Goal: Participate in discussion: Engage in conversation with other users on a specific topic

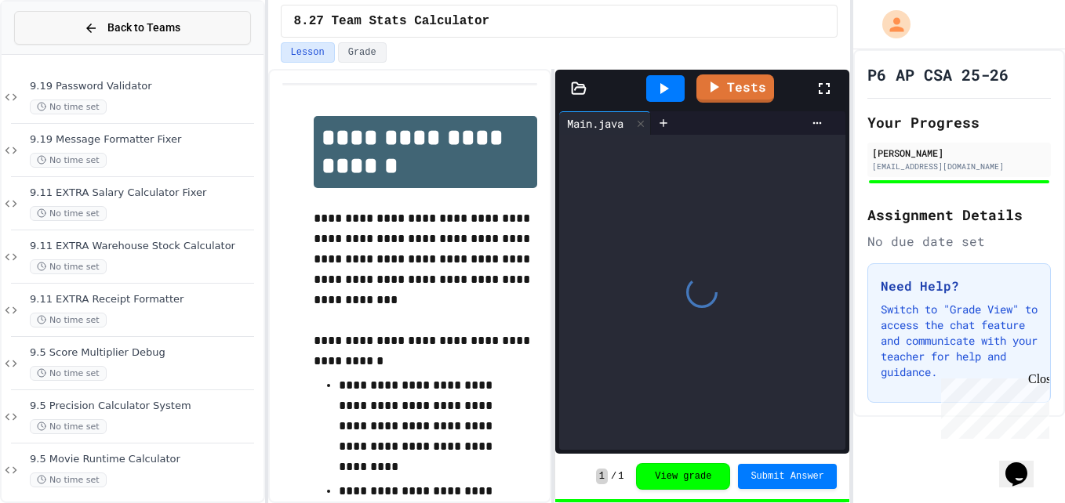
click at [130, 22] on span "Back to Teams" at bounding box center [143, 28] width 73 height 16
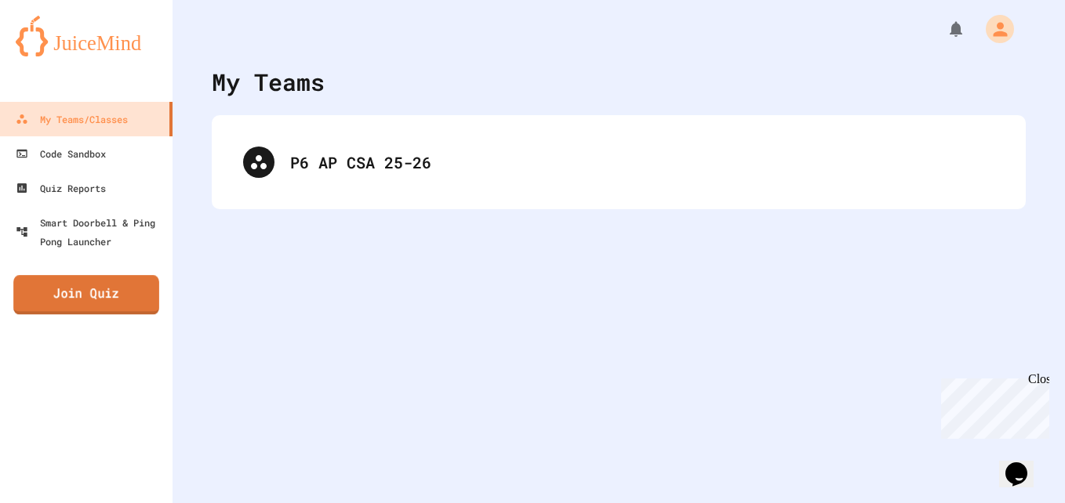
click at [117, 302] on link "Join Quiz" at bounding box center [86, 294] width 146 height 39
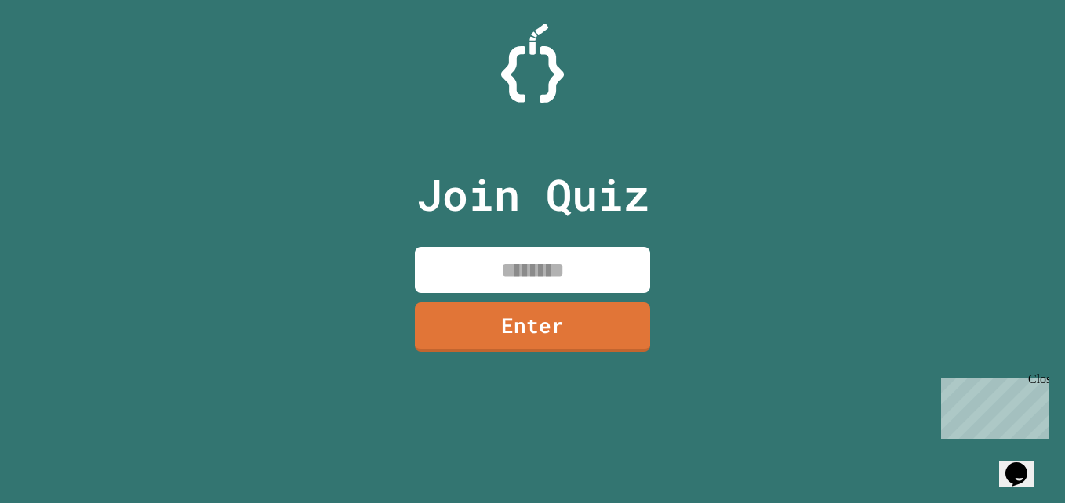
click at [551, 269] on input at bounding box center [532, 270] width 235 height 46
click at [547, 273] on input at bounding box center [532, 270] width 235 height 46
type input "********"
click at [570, 334] on link "Enter" at bounding box center [533, 328] width 238 height 50
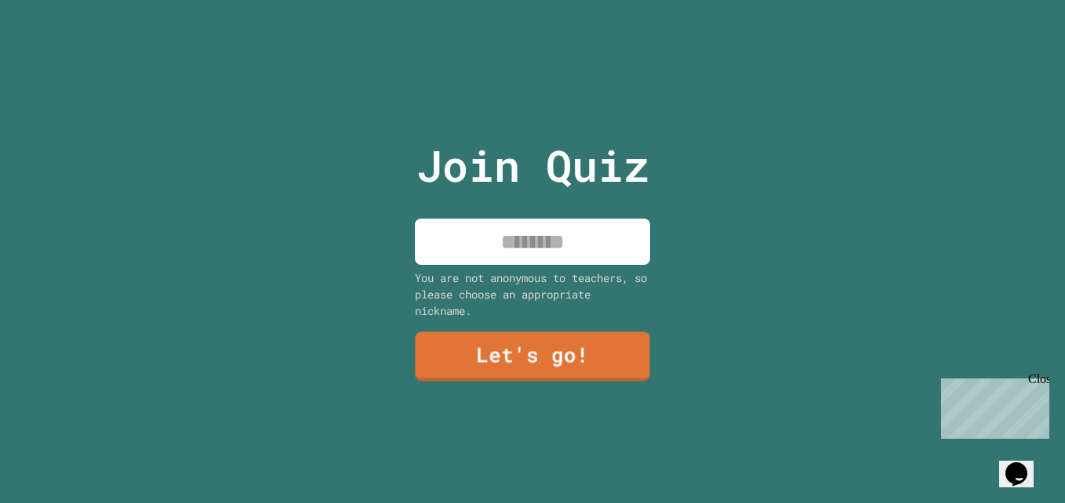
click at [525, 223] on input at bounding box center [532, 242] width 235 height 46
type input "*******"
click at [495, 340] on link "Let's go!" at bounding box center [533, 355] width 228 height 52
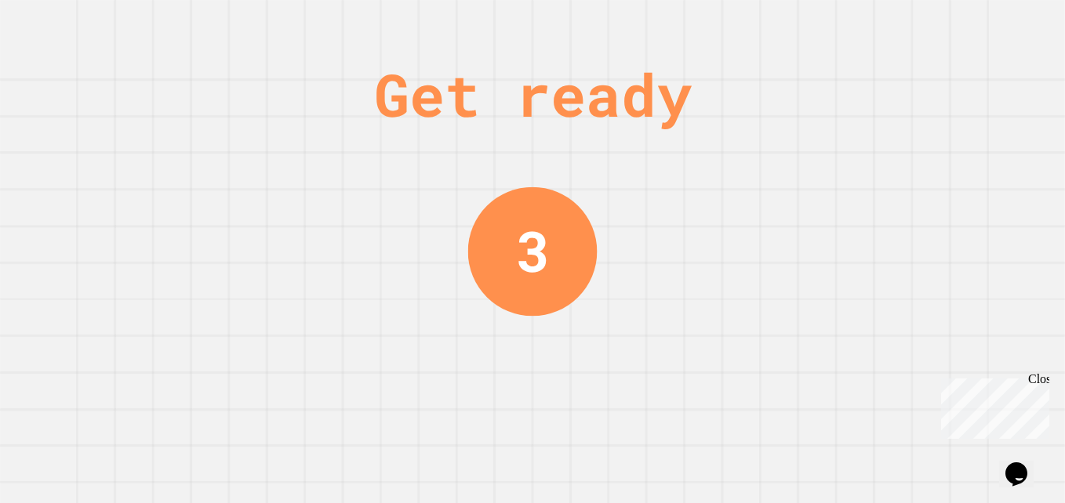
click at [1039, 380] on div "Close" at bounding box center [1038, 382] width 20 height 20
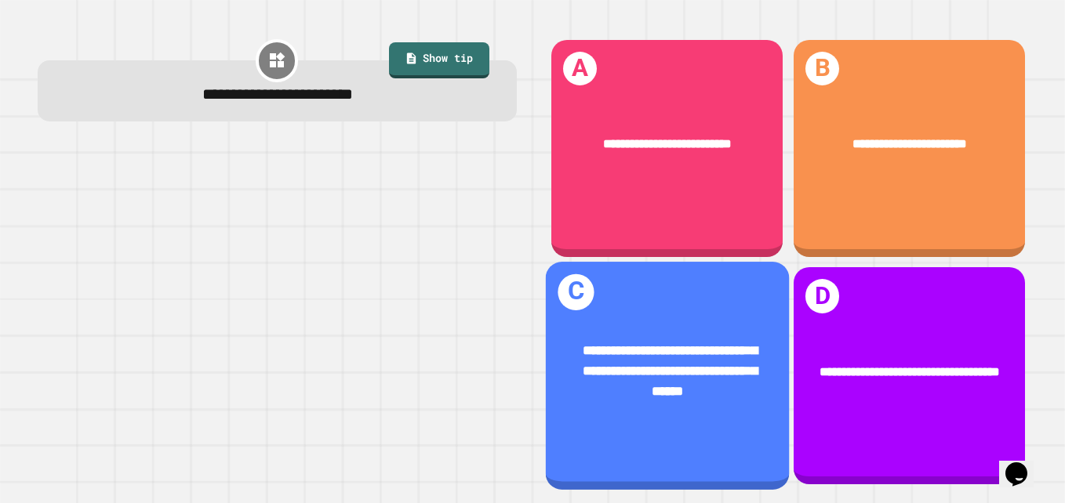
click at [585, 363] on div "**********" at bounding box center [667, 372] width 190 height 61
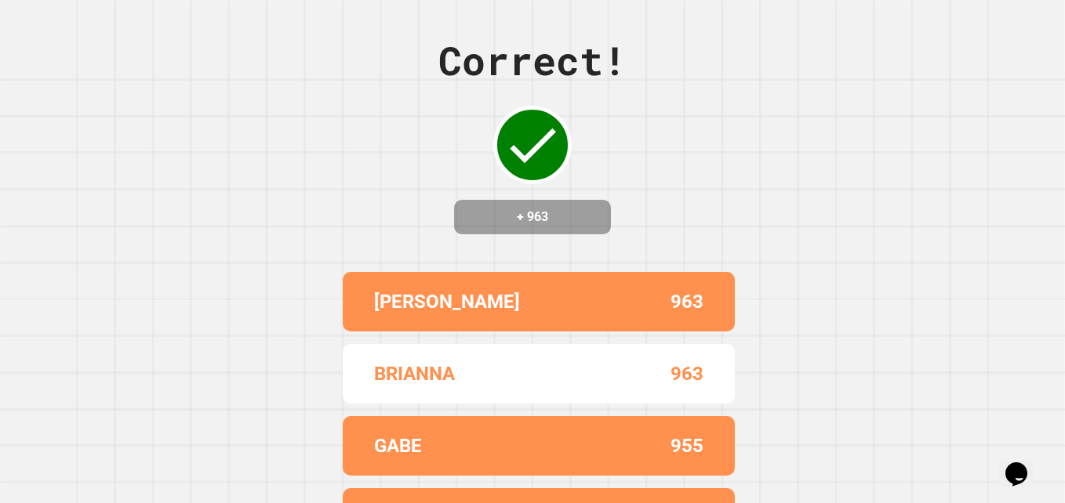
click at [326, 220] on div "Correct! + 963 NADIA 963 BRIANNA 963 GABE 955 BRE 953 DOLORES 944" at bounding box center [532, 251] width 1065 height 503
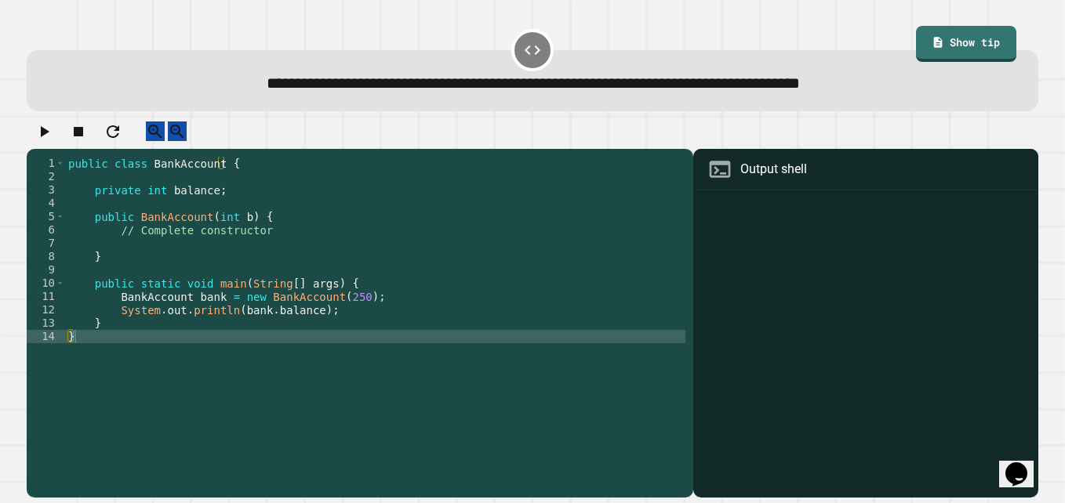
click at [263, 245] on div "public class BankAccount { private int balance ; public BankAccount ( int b ) {…" at bounding box center [375, 310] width 620 height 307
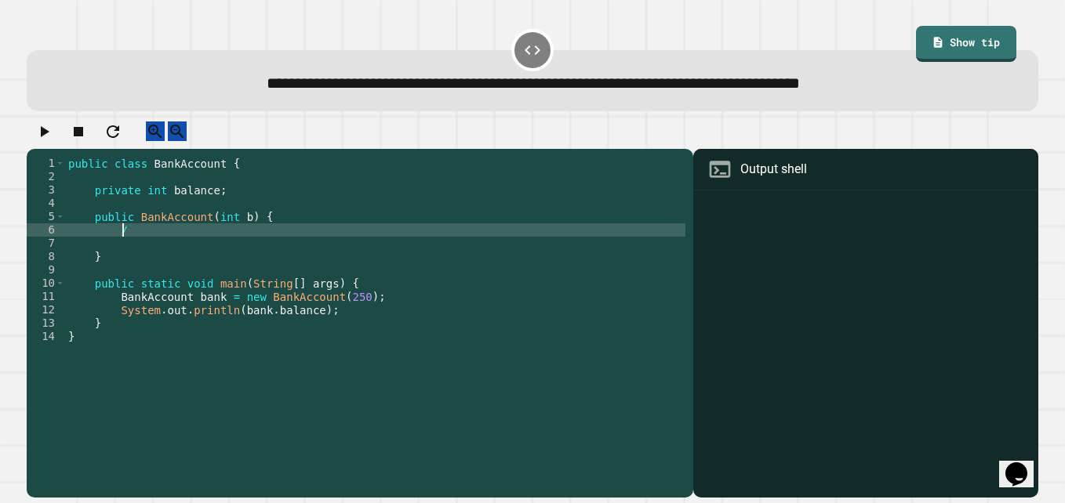
type textarea "*"
click at [67, 143] on div at bounding box center [532, 135] width 1011 height 27
click at [48, 137] on icon "button" at bounding box center [45, 131] width 9 height 11
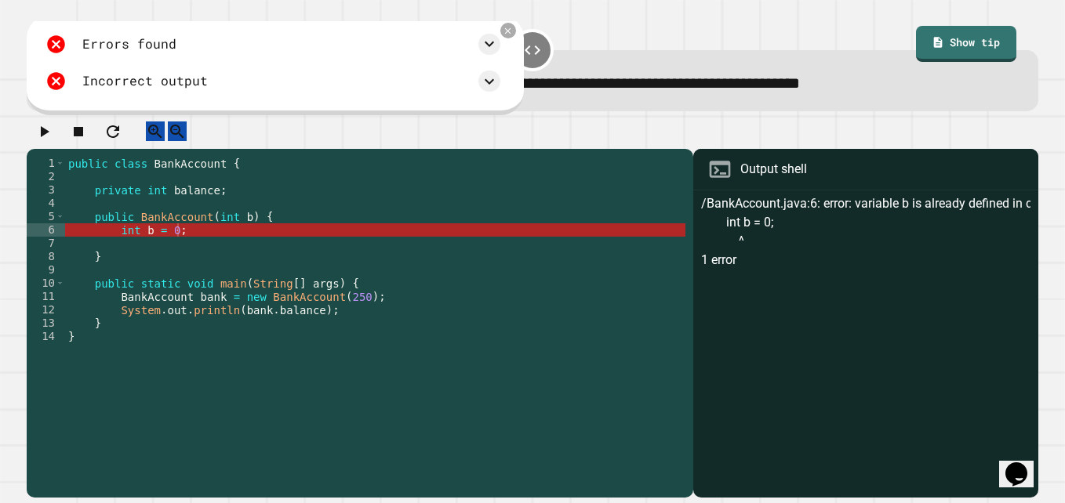
click at [150, 245] on div "public class BankAccount { private int balance ; public BankAccount ( int b ) {…" at bounding box center [375, 310] width 620 height 307
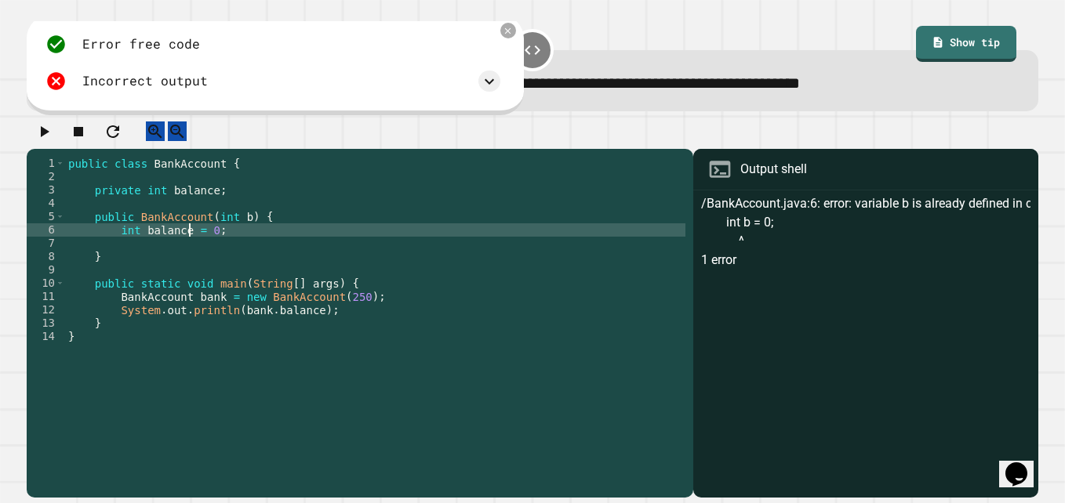
scroll to position [0, 9]
click at [49, 125] on button "button" at bounding box center [43, 132] width 19 height 20
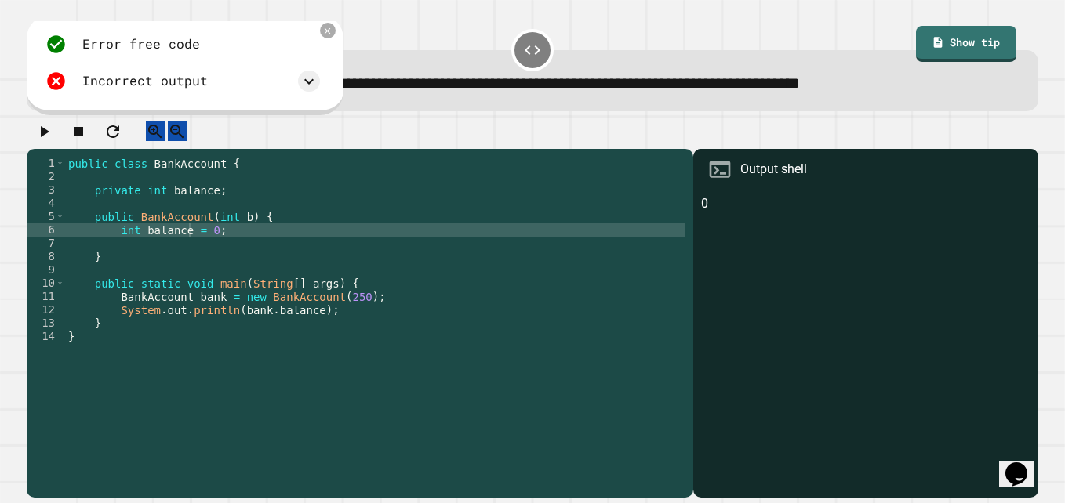
click at [286, 82] on div "Incorrect output" at bounding box center [182, 81] width 274 height 21
click at [310, 85] on icon at bounding box center [309, 81] width 19 height 19
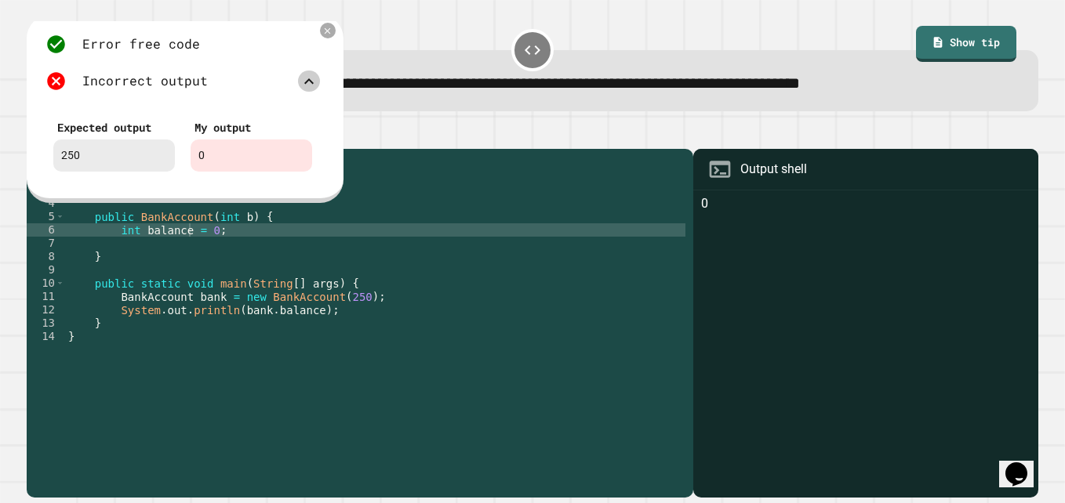
click at [303, 91] on icon at bounding box center [309, 81] width 19 height 19
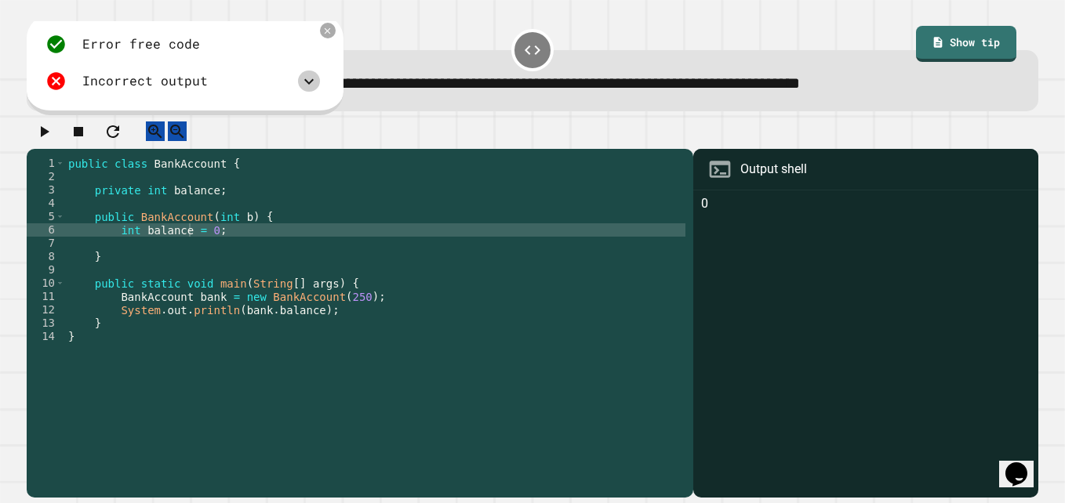
click at [207, 240] on div "public class BankAccount { private int balance ; public BankAccount ( int b ) {…" at bounding box center [375, 310] width 620 height 307
click at [49, 137] on icon "button" at bounding box center [45, 131] width 9 height 11
click at [186, 248] on div "public class BankAccount { private int balance ; public BankAccount ( int b ) {…" at bounding box center [375, 310] width 620 height 307
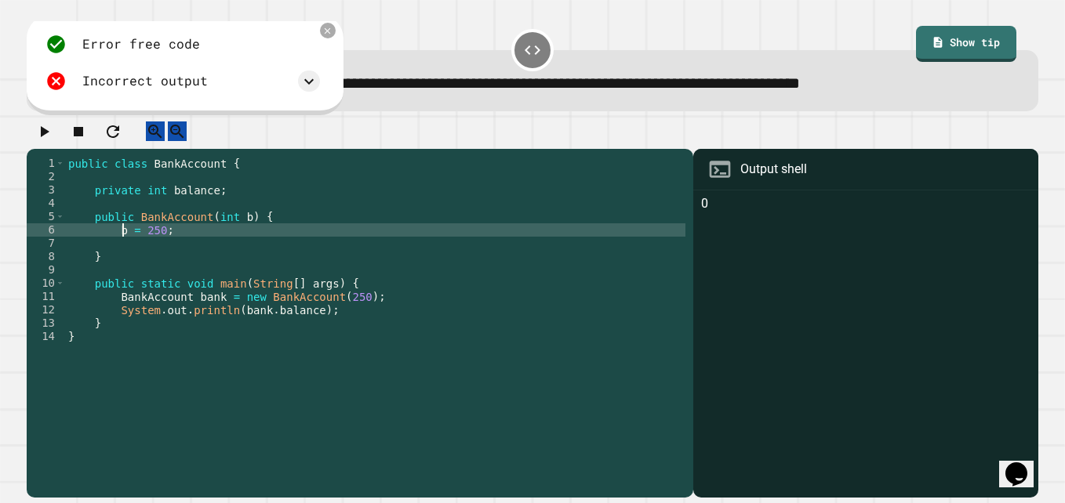
click at [149, 242] on div "public class BankAccount { private int balance ; public BankAccount ( int b ) {…" at bounding box center [375, 310] width 620 height 307
click at [45, 138] on icon "button" at bounding box center [43, 131] width 19 height 19
click at [167, 238] on div "public class BankAccount { private int balance ; public BankAccount ( int b ) {…" at bounding box center [375, 310] width 620 height 307
click at [53, 141] on button "button" at bounding box center [43, 132] width 19 height 20
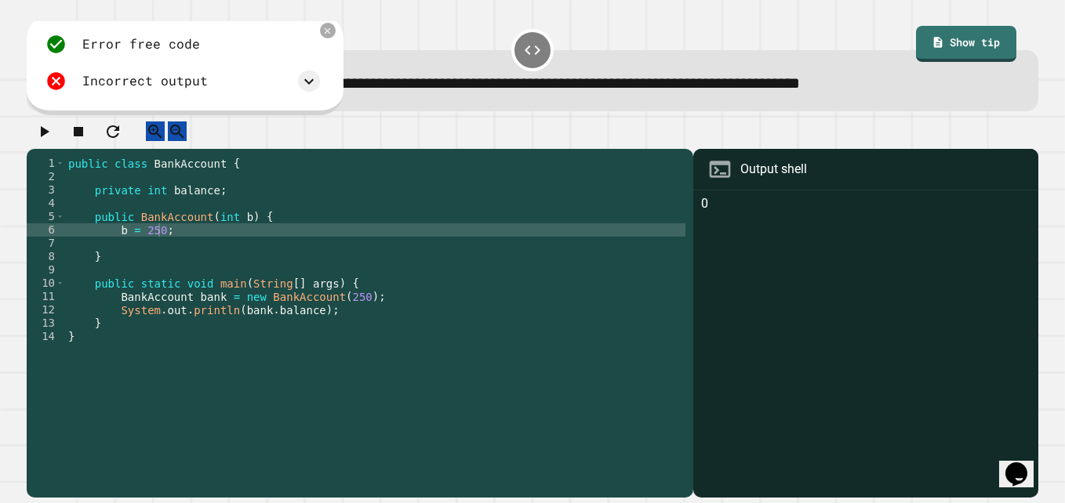
click at [122, 248] on div "public class BankAccount { private int balance ; public BankAccount ( int b ) {…" at bounding box center [375, 310] width 620 height 307
type textarea "**********"
click at [53, 137] on icon "button" at bounding box center [43, 131] width 19 height 19
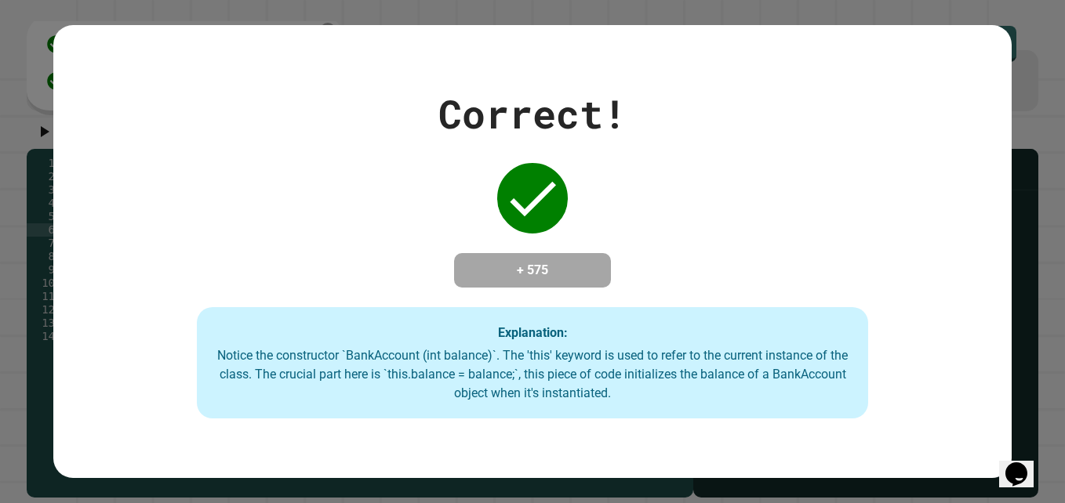
drag, startPoint x: 501, startPoint y: 165, endPoint x: 599, endPoint y: 187, distance: 100.3
click at [599, 187] on div "Correct! + 575 Explanation: Notice the constructor `BankAccount (int balance)`.…" at bounding box center [532, 252] width 958 height 334
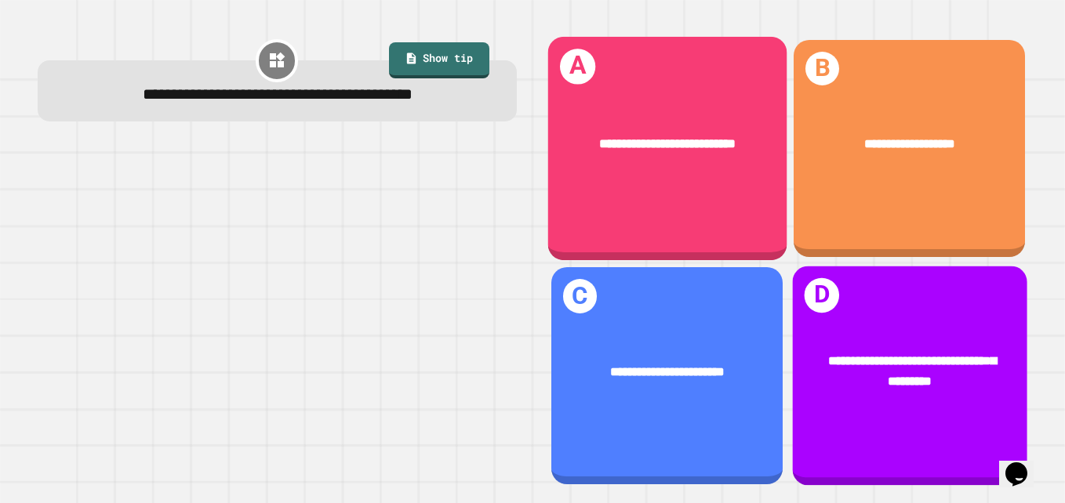
click at [831, 306] on div "**********" at bounding box center [909, 377] width 234 height 220
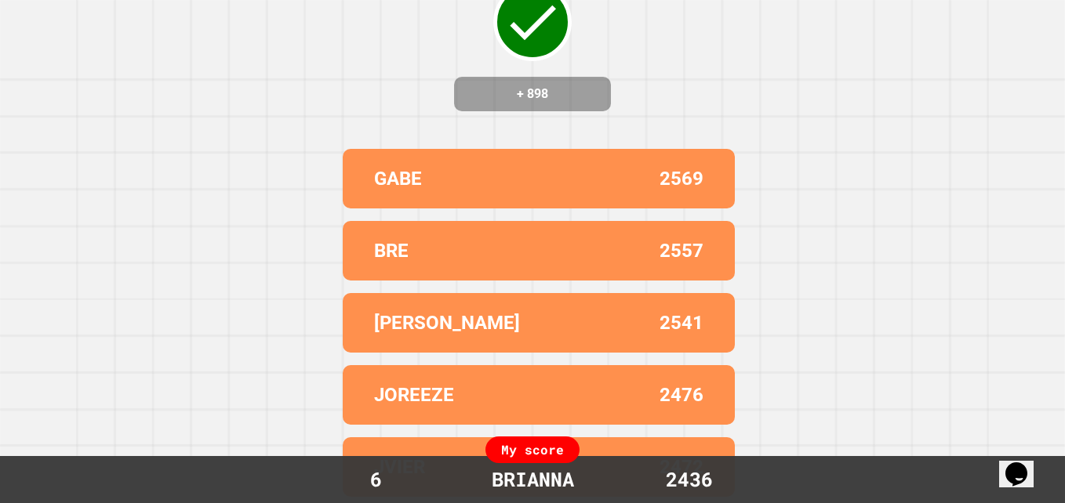
scroll to position [0, 0]
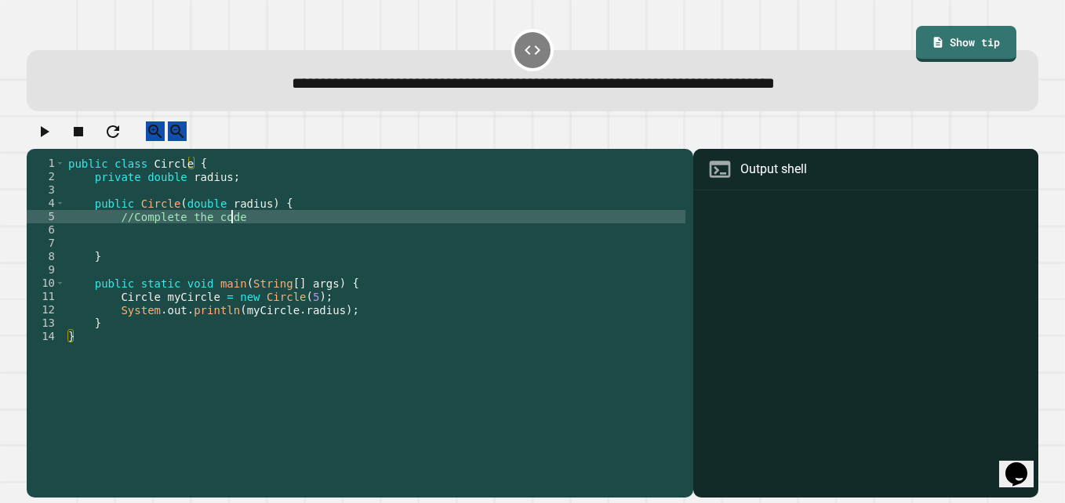
click at [250, 230] on div "public class Circle { private double radius ; public Circle ( double radius ) {…" at bounding box center [375, 310] width 620 height 307
type textarea "*"
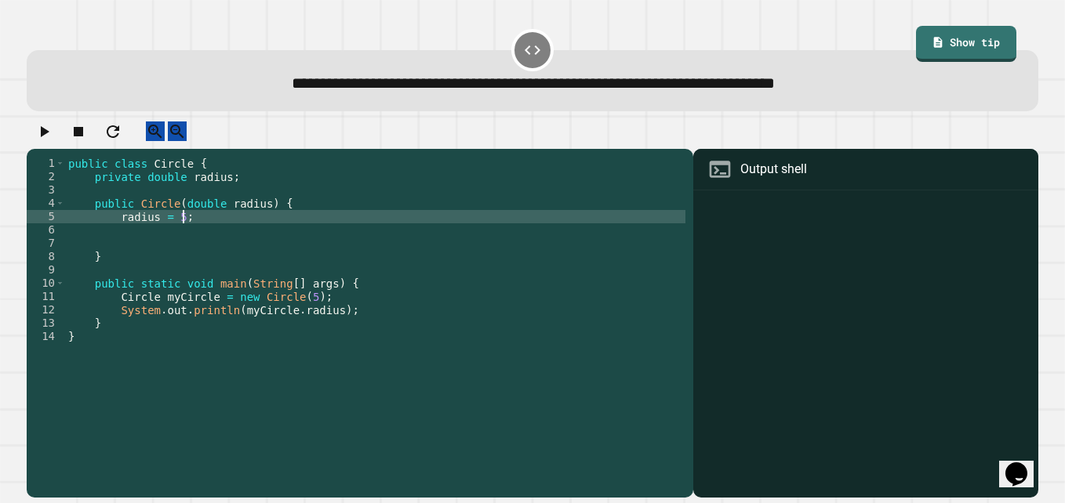
click at [52, 141] on icon "button" at bounding box center [43, 131] width 19 height 19
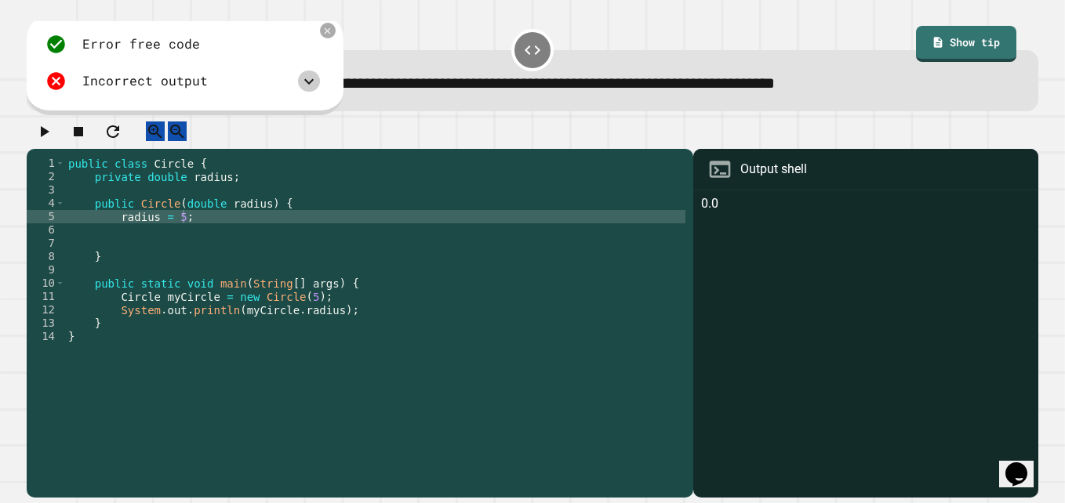
click at [315, 78] on icon at bounding box center [309, 81] width 19 height 19
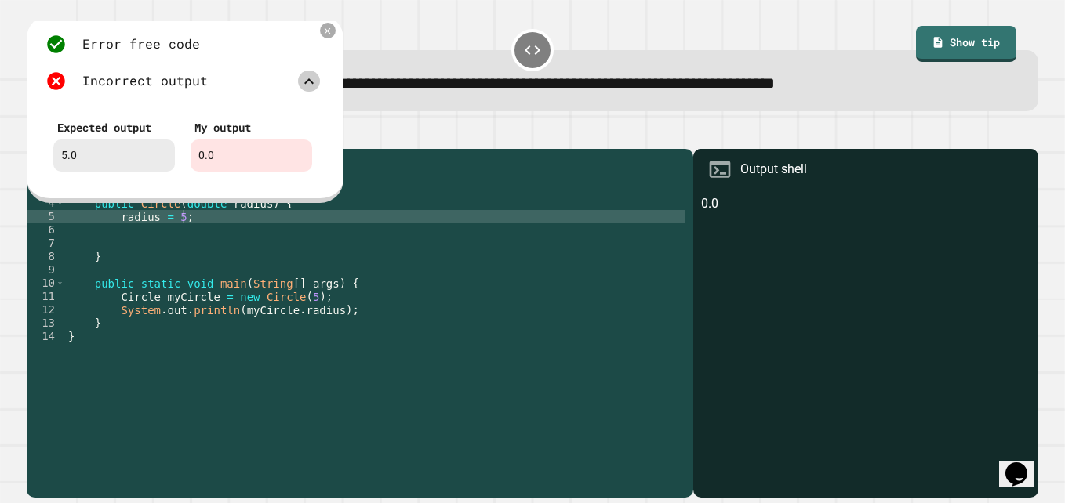
click at [307, 87] on icon at bounding box center [309, 81] width 19 height 19
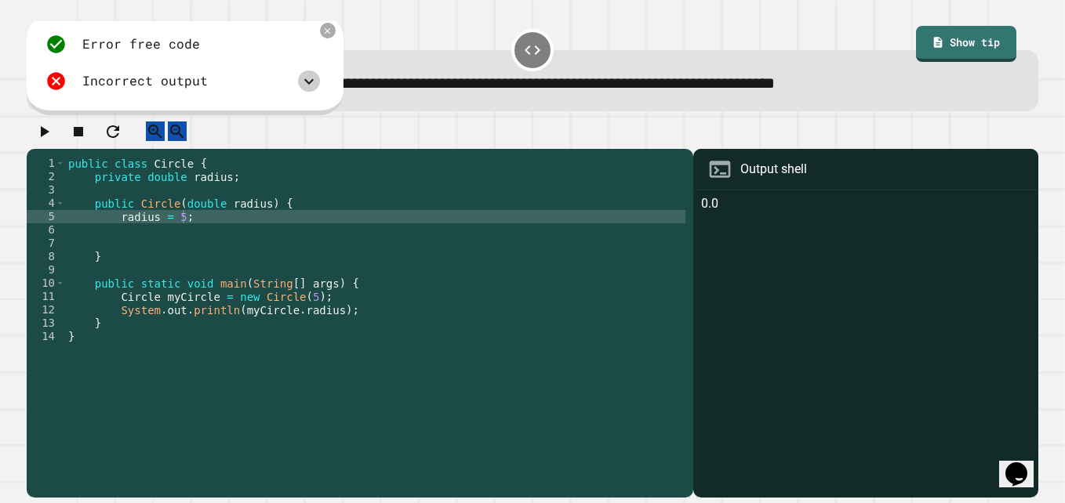
click at [177, 234] on div "public class Circle { private double radius ; public Circle ( double radius ) {…" at bounding box center [375, 310] width 620 height 307
click at [38, 133] on button "button" at bounding box center [43, 132] width 19 height 20
click at [185, 229] on div "public class Circle { private double radius ; public Circle ( double radius ) {…" at bounding box center [375, 310] width 620 height 307
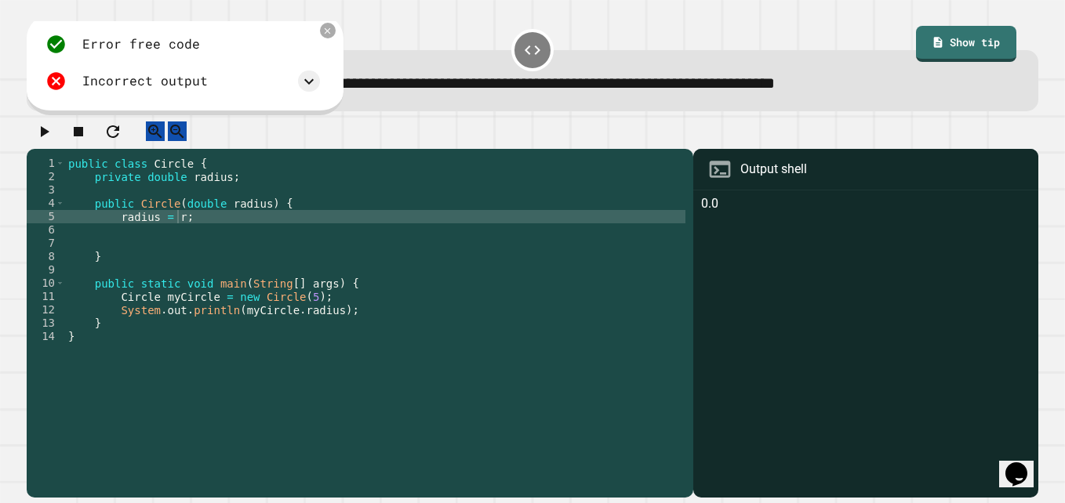
click at [65, 128] on div at bounding box center [532, 135] width 1011 height 27
click at [53, 134] on button "button" at bounding box center [43, 132] width 19 height 20
click at [176, 237] on div "public class Circle { private double radius ; public Circle ( double radius ) {…" at bounding box center [375, 310] width 620 height 307
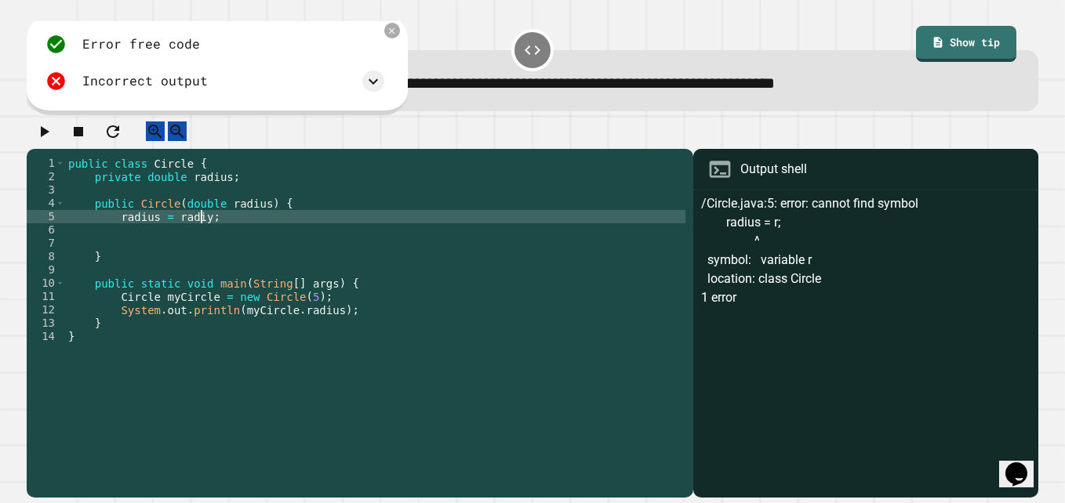
scroll to position [0, 9]
click at [53, 141] on icon "button" at bounding box center [43, 131] width 19 height 19
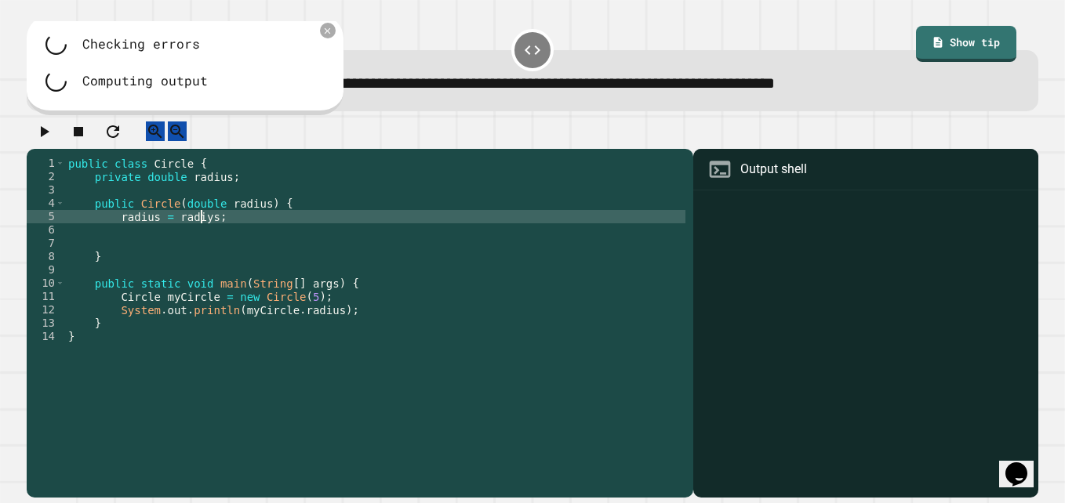
click at [198, 228] on div "public class Circle { private double radius ; public Circle ( double radius ) {…" at bounding box center [375, 310] width 620 height 307
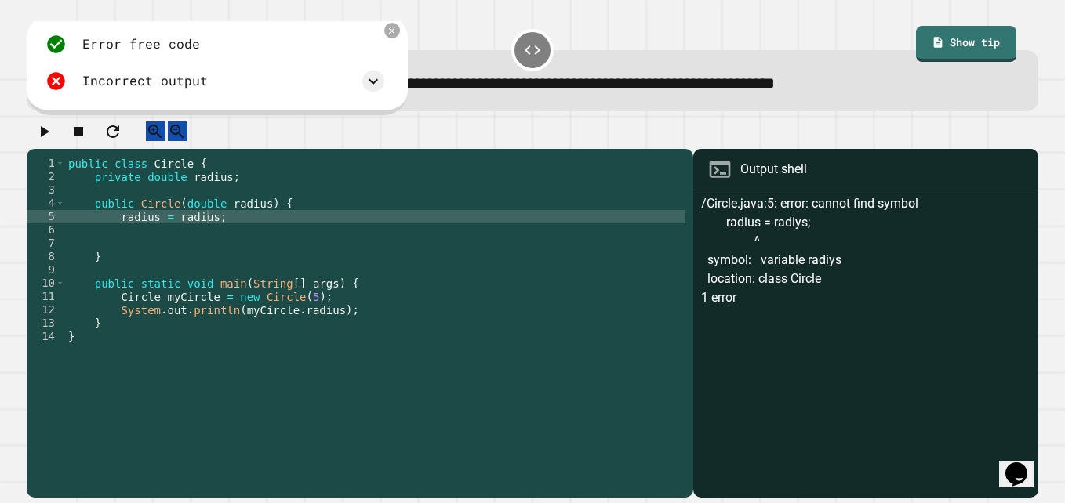
click at [49, 137] on icon "button" at bounding box center [45, 131] width 9 height 11
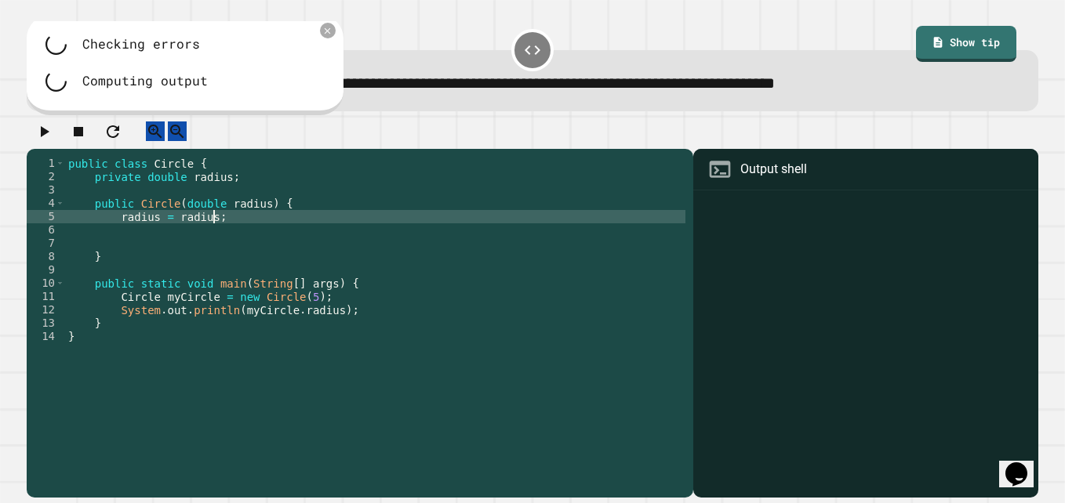
click at [234, 235] on div "public class Circle { private double radius ; public Circle ( double radius ) {…" at bounding box center [375, 310] width 620 height 307
click at [201, 229] on div "public class Circle { private double radius ; public Circle ( double radius ) {…" at bounding box center [375, 310] width 620 height 307
click at [45, 135] on icon "button" at bounding box center [43, 131] width 19 height 19
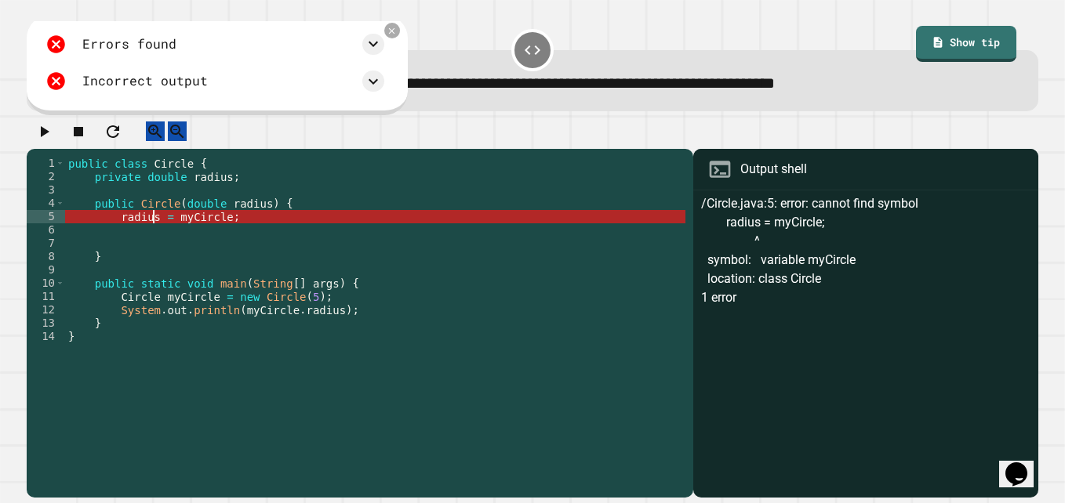
click at [151, 233] on div "public class Circle { private double radius ; public Circle ( double radius ) {…" at bounding box center [375, 310] width 620 height 307
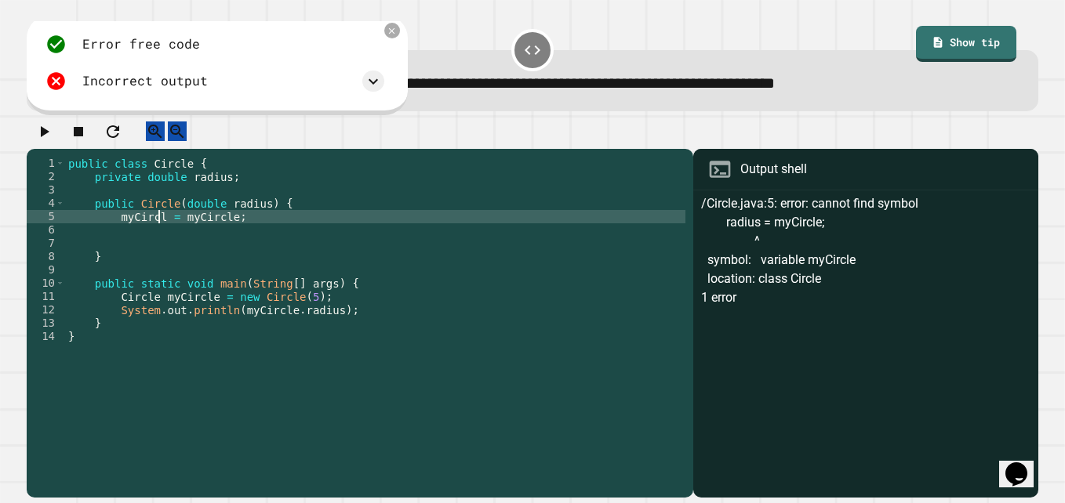
scroll to position [0, 6]
click at [230, 228] on div "public class Circle { private double radius ; public Circle ( double radius ) {…" at bounding box center [375, 310] width 620 height 307
click at [38, 125] on div at bounding box center [532, 135] width 1011 height 27
click at [49, 137] on icon "button" at bounding box center [45, 131] width 9 height 11
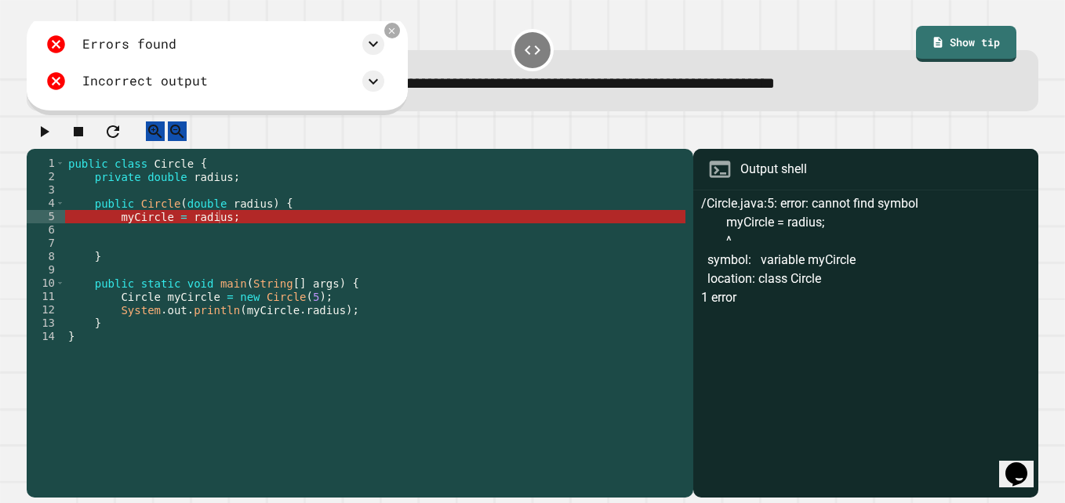
click at [225, 229] on div "public class Circle { private double radius ; public Circle ( double radius ) {…" at bounding box center [375, 310] width 620 height 307
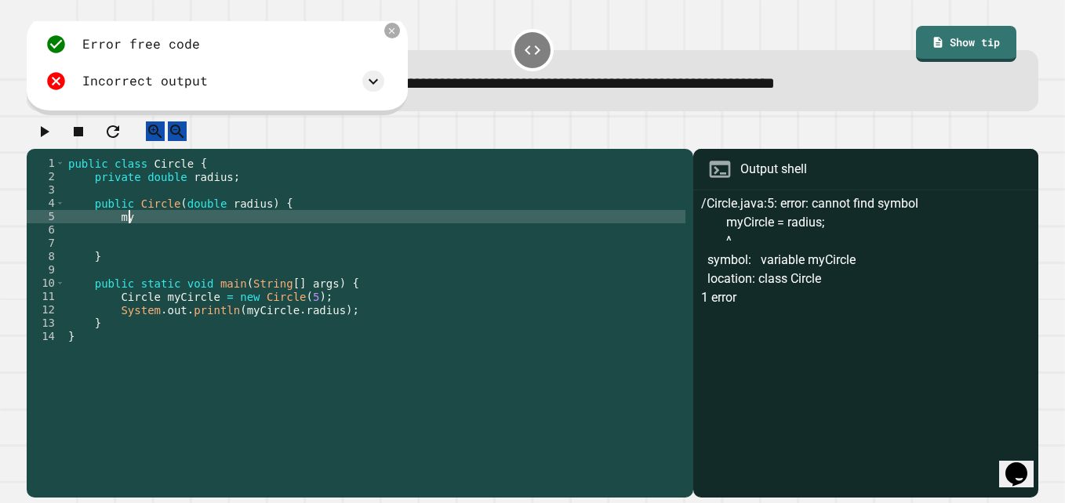
type textarea "*"
click at [933, 33] on link "Show tip" at bounding box center [965, 43] width 97 height 38
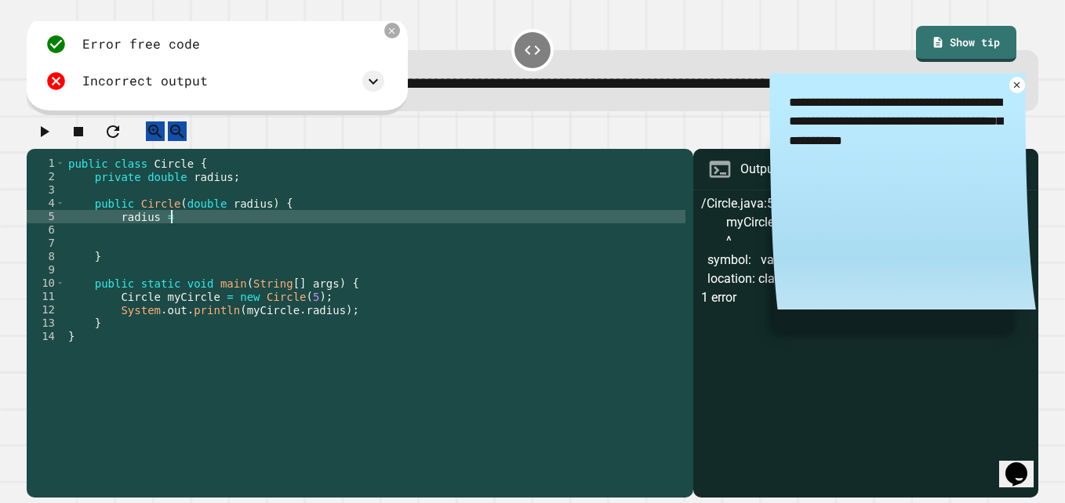
click at [172, 231] on div "public class Circle { private double radius ; public Circle ( double radius ) {…" at bounding box center [375, 310] width 620 height 307
type textarea "**********"
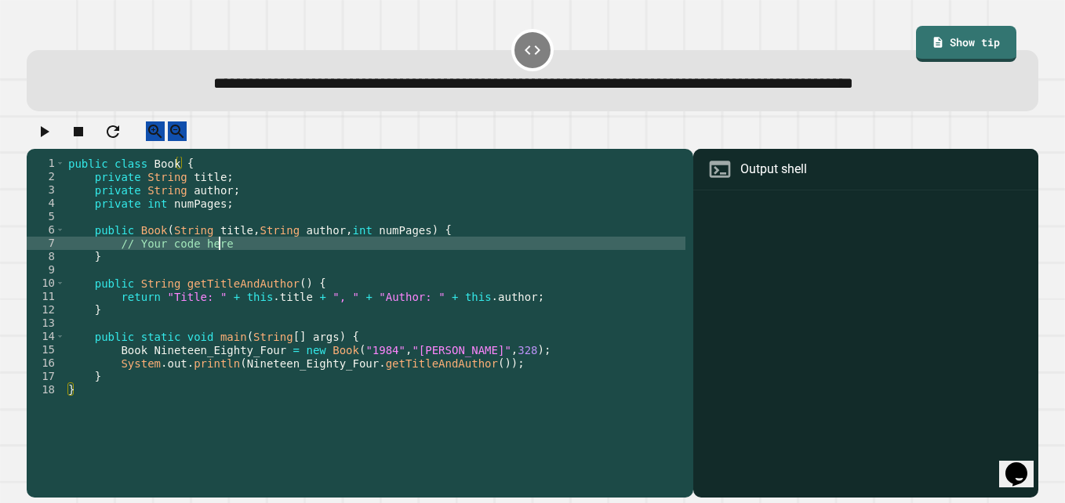
click at [234, 283] on div "public class Book { private String title ; private String author ; private int …" at bounding box center [375, 297] width 620 height 280
type textarea "*"
click at [47, 137] on icon "button" at bounding box center [45, 131] width 9 height 11
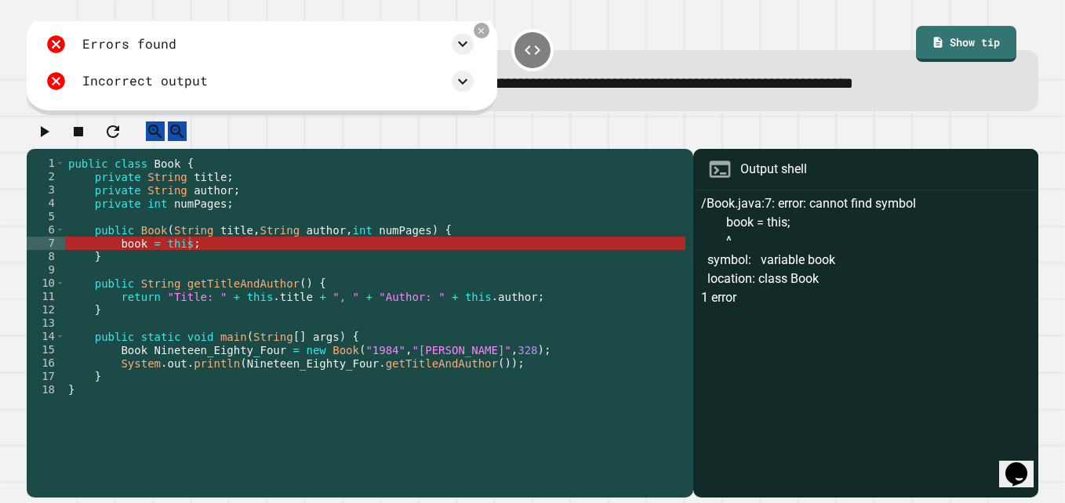
click at [143, 284] on div "public class Book { private String title ; private String author ; private int …" at bounding box center [375, 297] width 620 height 280
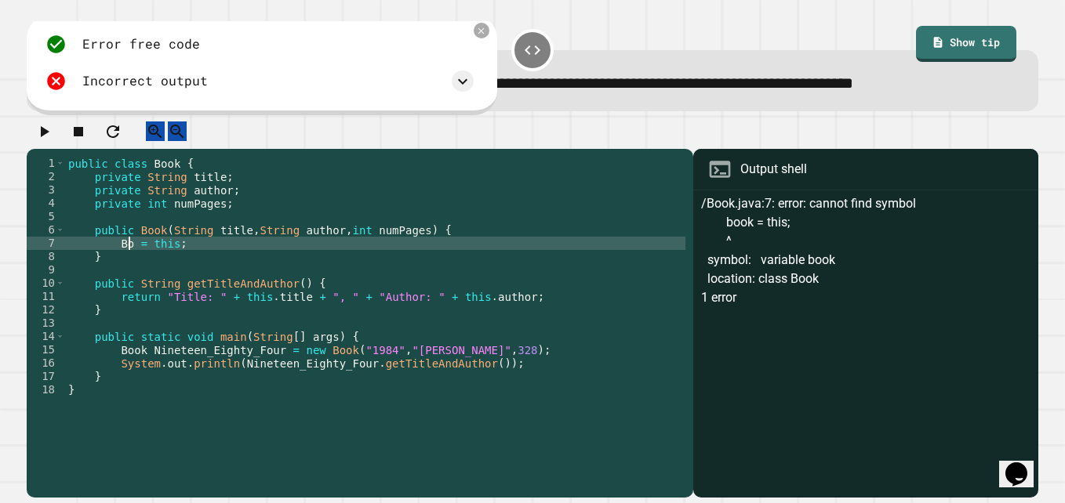
scroll to position [0, 5]
click at [27, 149] on div at bounding box center [532, 135] width 1011 height 27
click at [143, 281] on div "public class Book { private String title ; private String author ; private int …" at bounding box center [375, 297] width 620 height 280
type textarea "**********"
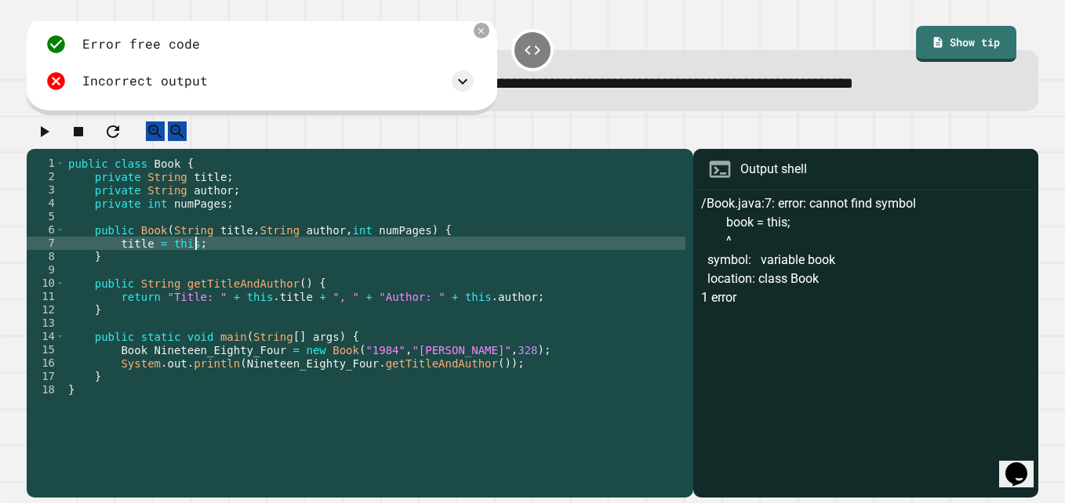
click at [217, 281] on div "public class Book { private String title ; private String author ; private int …" at bounding box center [375, 297] width 620 height 280
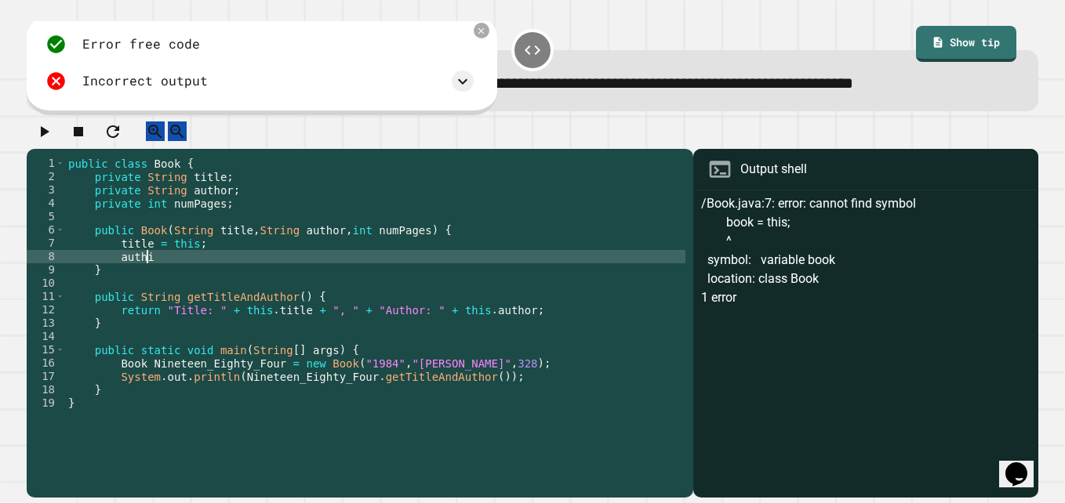
scroll to position [0, 5]
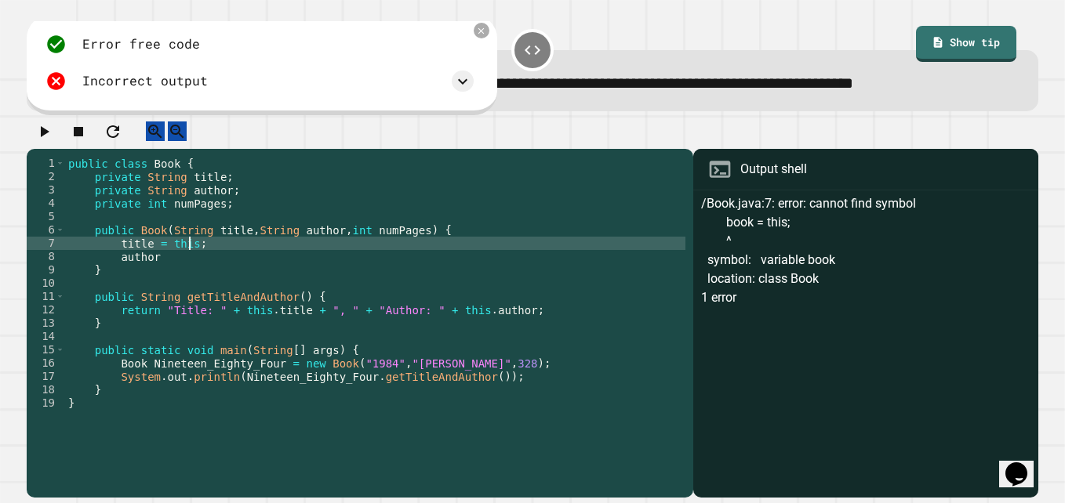
click at [187, 283] on div "public class Book { private String title ; private String author ; private int …" at bounding box center [375, 297] width 620 height 280
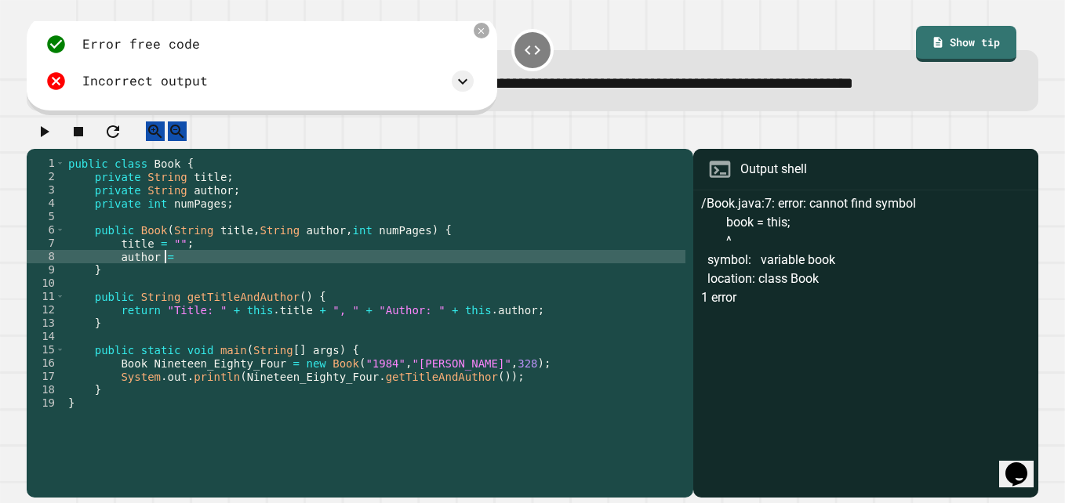
scroll to position [0, 6]
type textarea "**********"
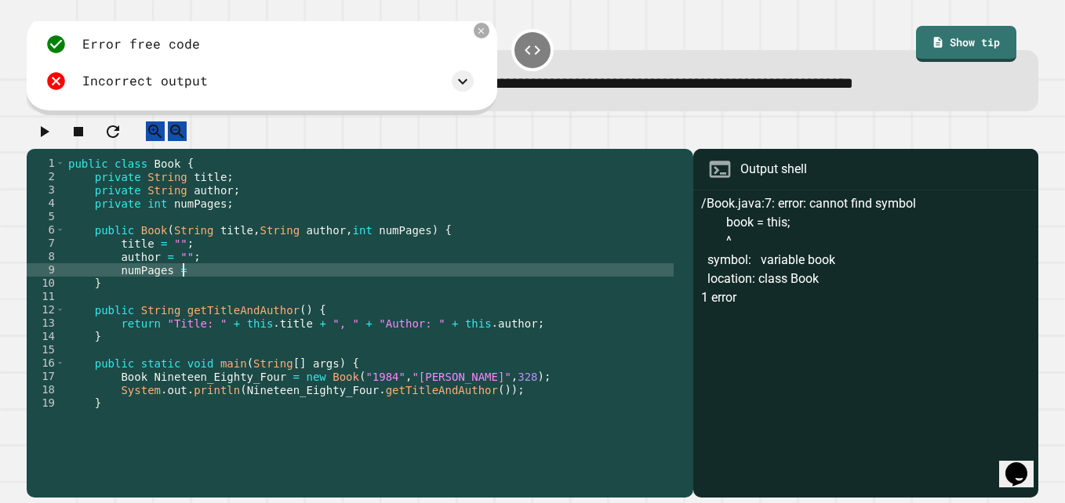
scroll to position [0, 8]
click at [27, 149] on div at bounding box center [532, 135] width 1011 height 27
click at [49, 137] on icon "button" at bounding box center [45, 131] width 9 height 11
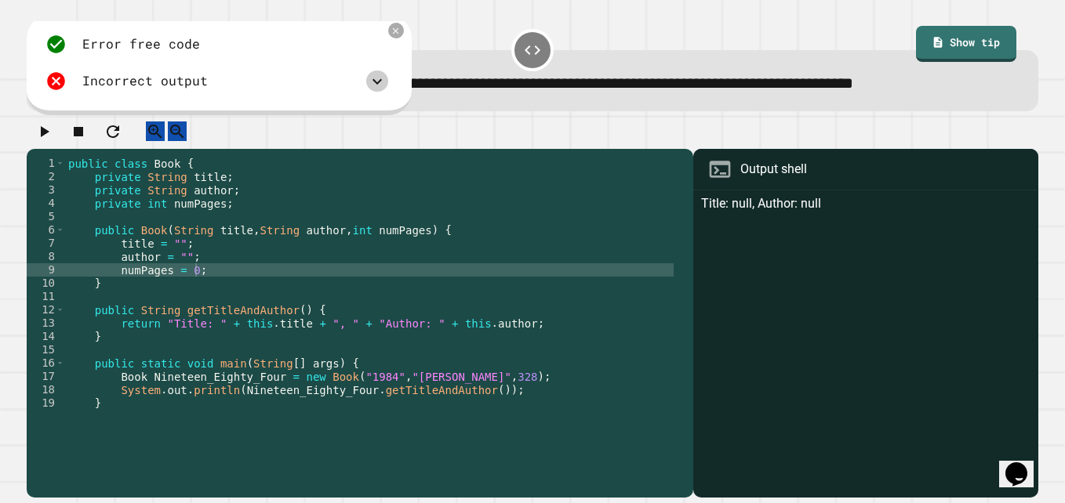
click at [379, 91] on icon at bounding box center [377, 81] width 19 height 19
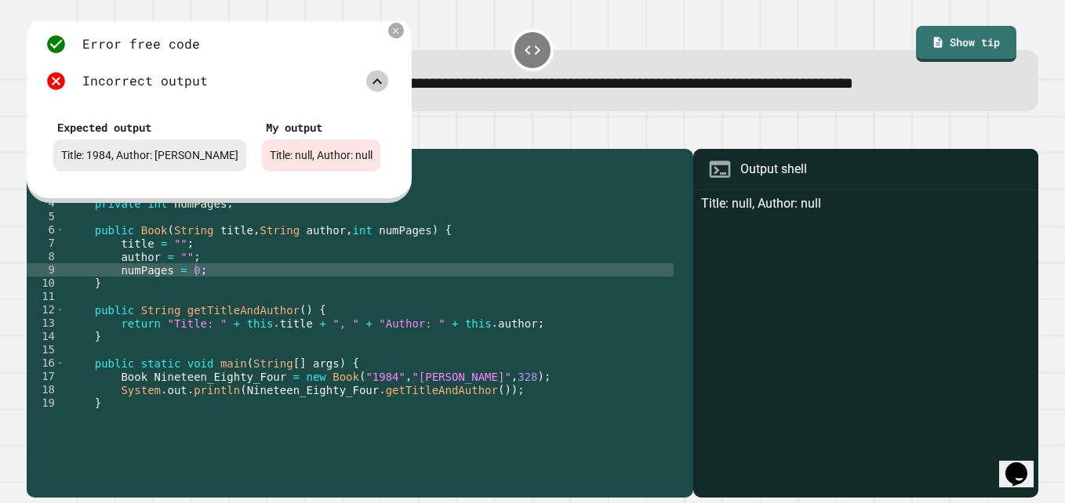
click at [384, 92] on div "Incorrect output" at bounding box center [216, 81] width 343 height 21
click at [378, 91] on icon at bounding box center [377, 81] width 19 height 19
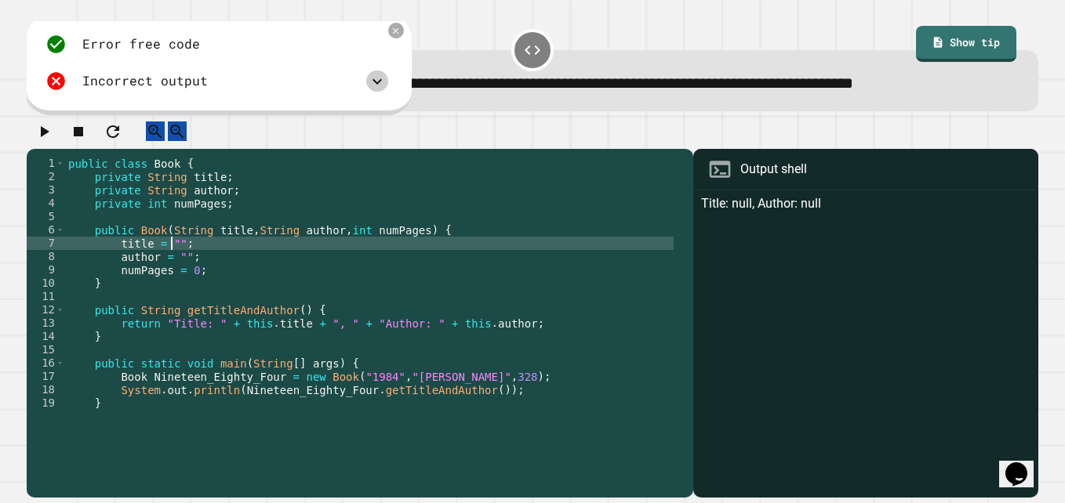
click at [169, 281] on div "public class Book { private String title ; private String author ; private int …" at bounding box center [369, 297] width 608 height 280
click at [177, 297] on div "public class Book { private String title ; private String author ; private int …" at bounding box center [369, 297] width 608 height 280
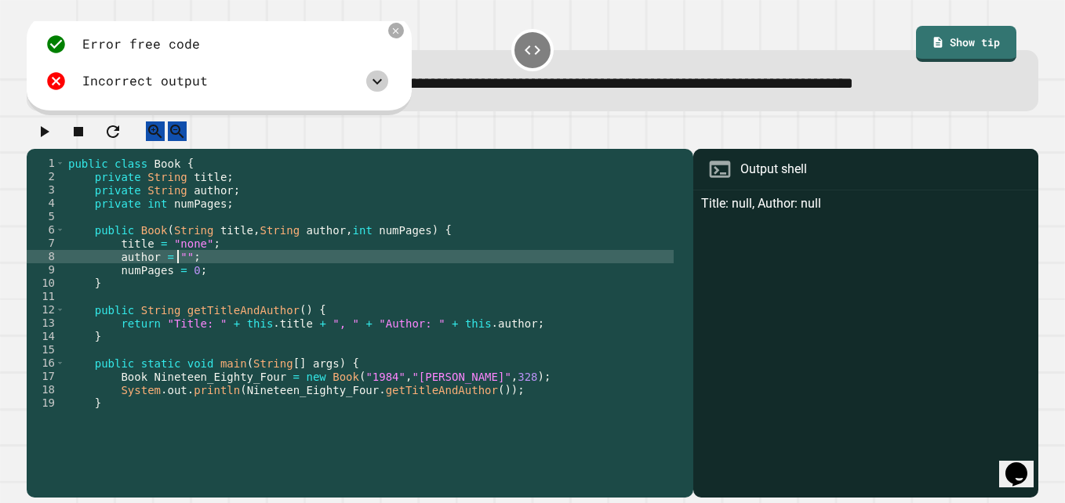
scroll to position [0, 8]
type textarea "**********"
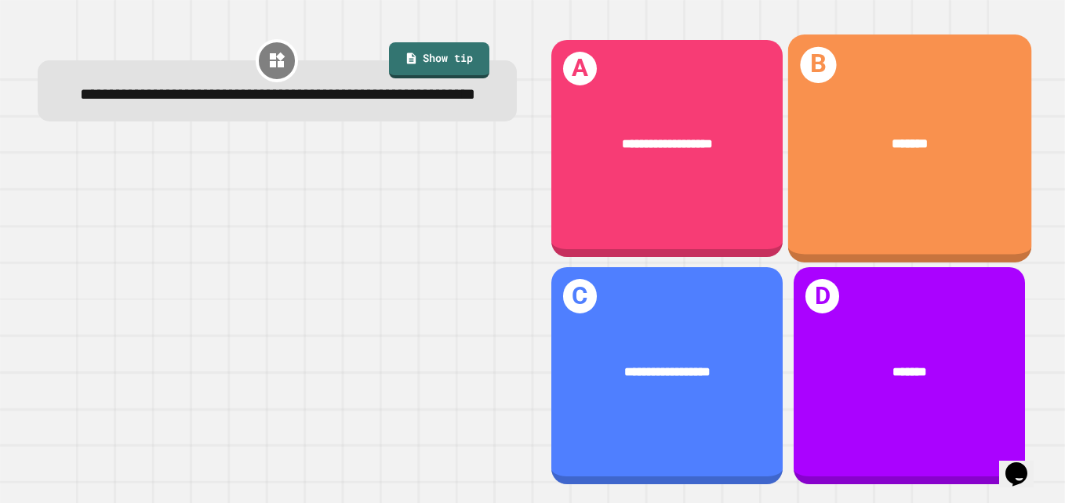
click at [837, 156] on div "*******" at bounding box center [908, 143] width 243 height 73
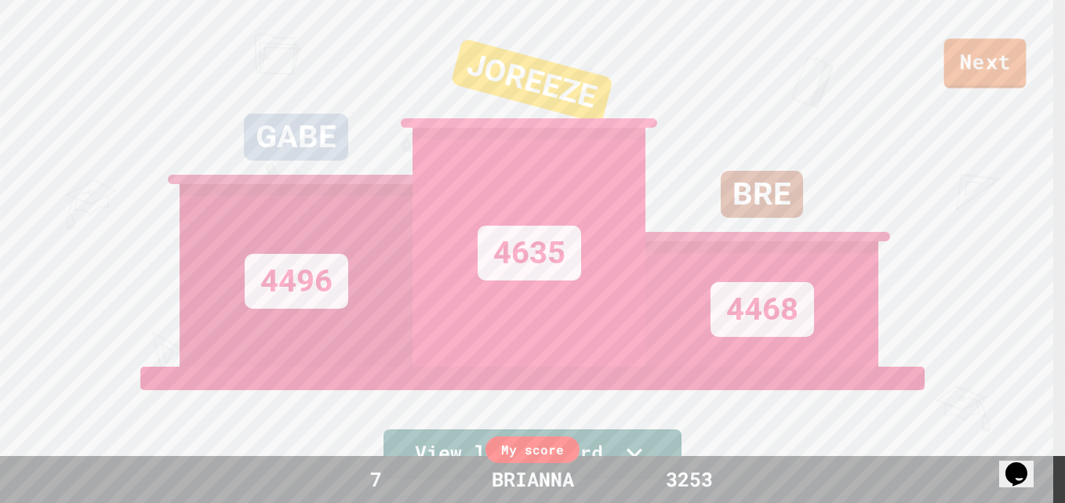
click at [990, 64] on link "Next" at bounding box center [985, 63] width 82 height 50
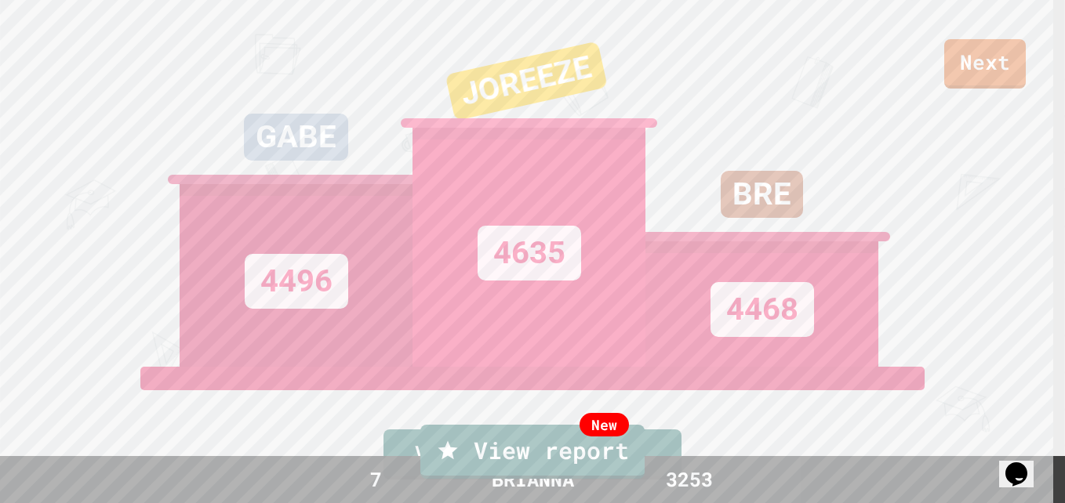
type textarea "*"
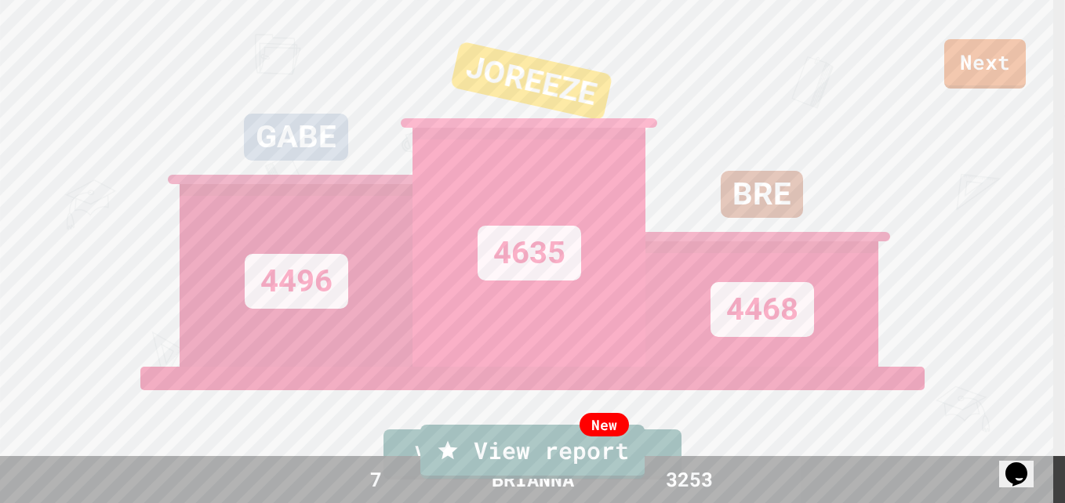
type textarea "**********"
